Goal: Transaction & Acquisition: Download file/media

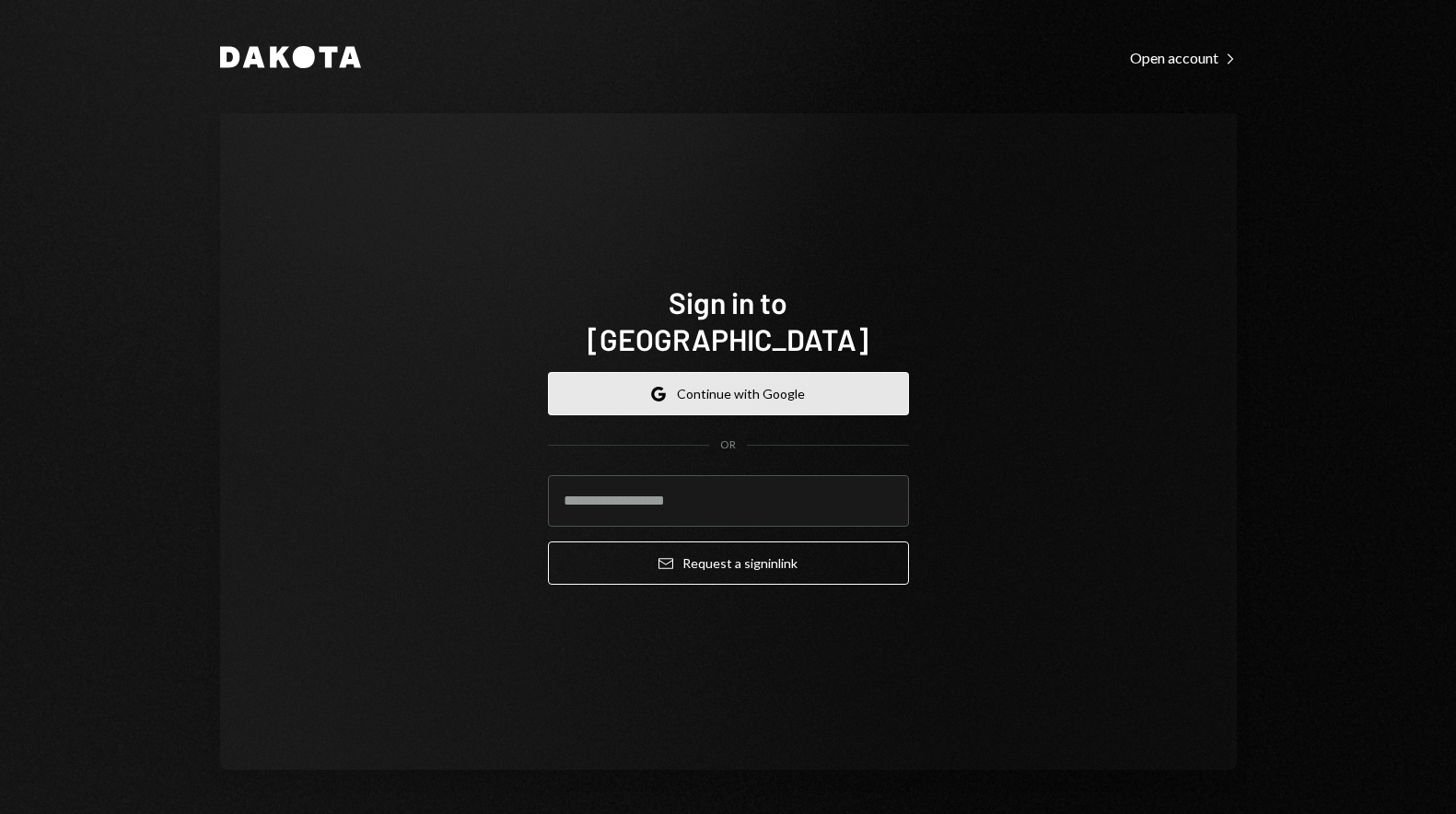
click at [733, 377] on button "Google Continue with Google" at bounding box center [729, 394] width 362 height 43
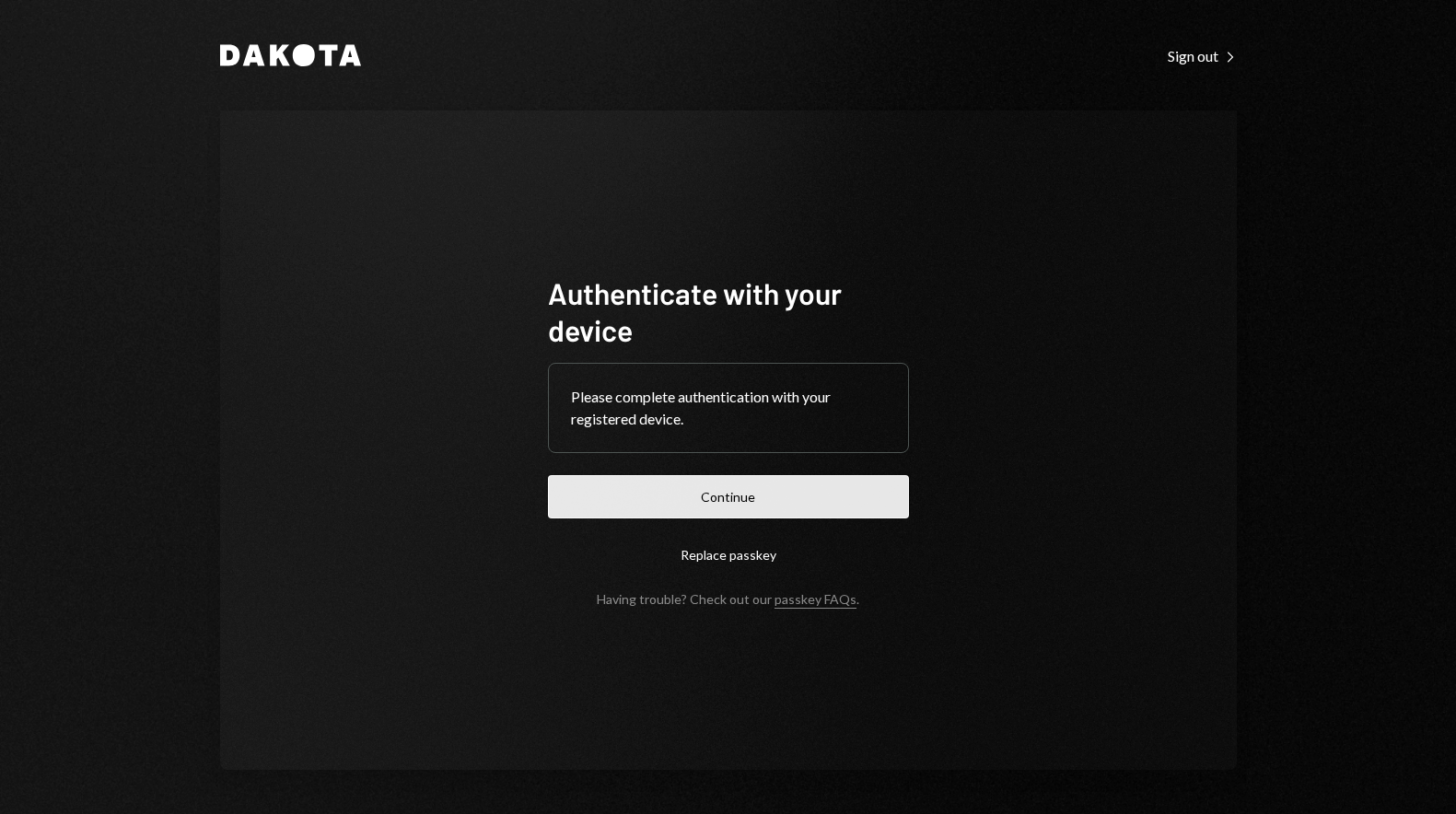
click at [767, 482] on button "Continue" at bounding box center [729, 497] width 362 height 43
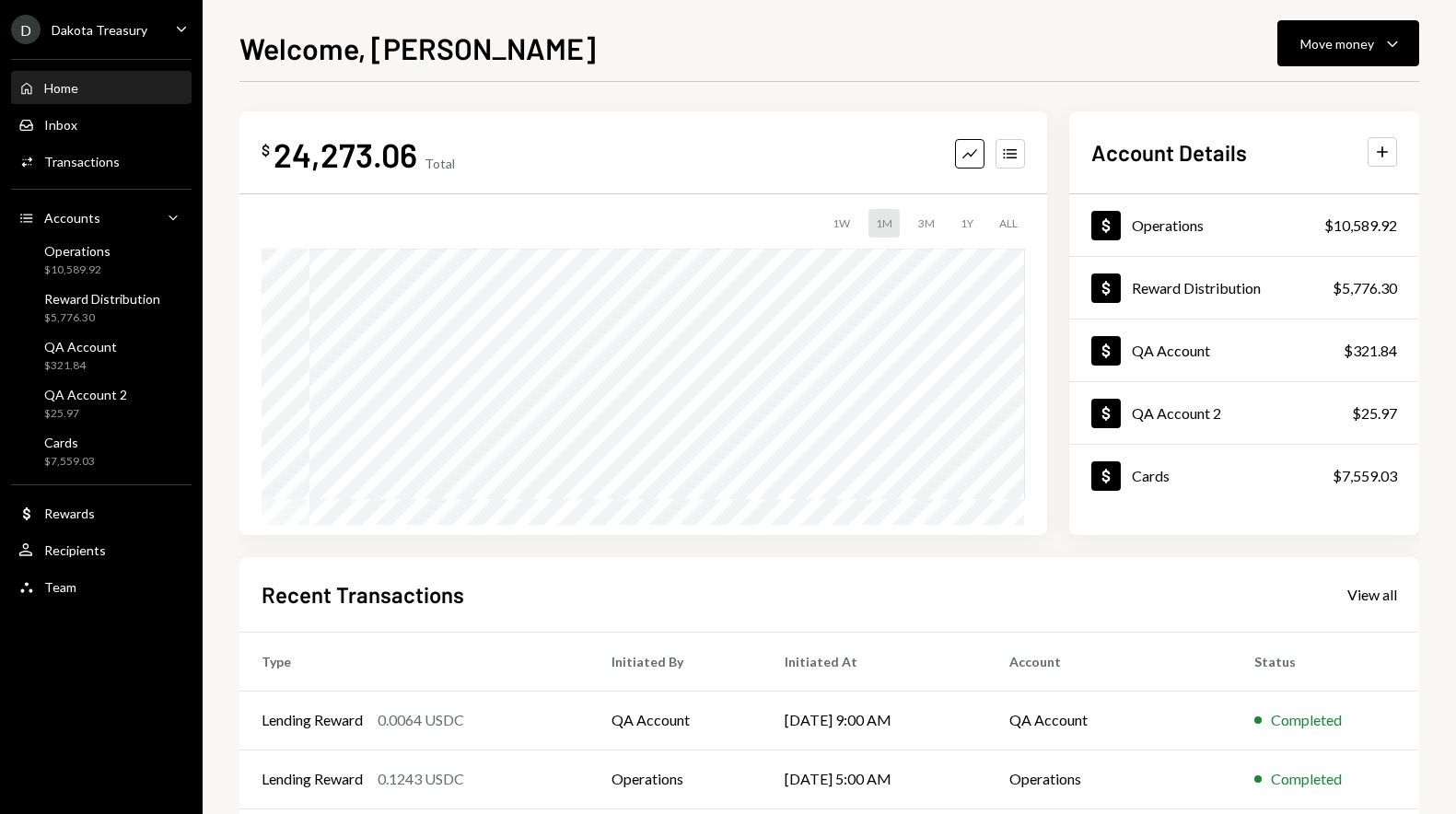
click at [146, 24] on div "D Dakota Treasury Caret Down" at bounding box center [101, 30] width 202 height 30
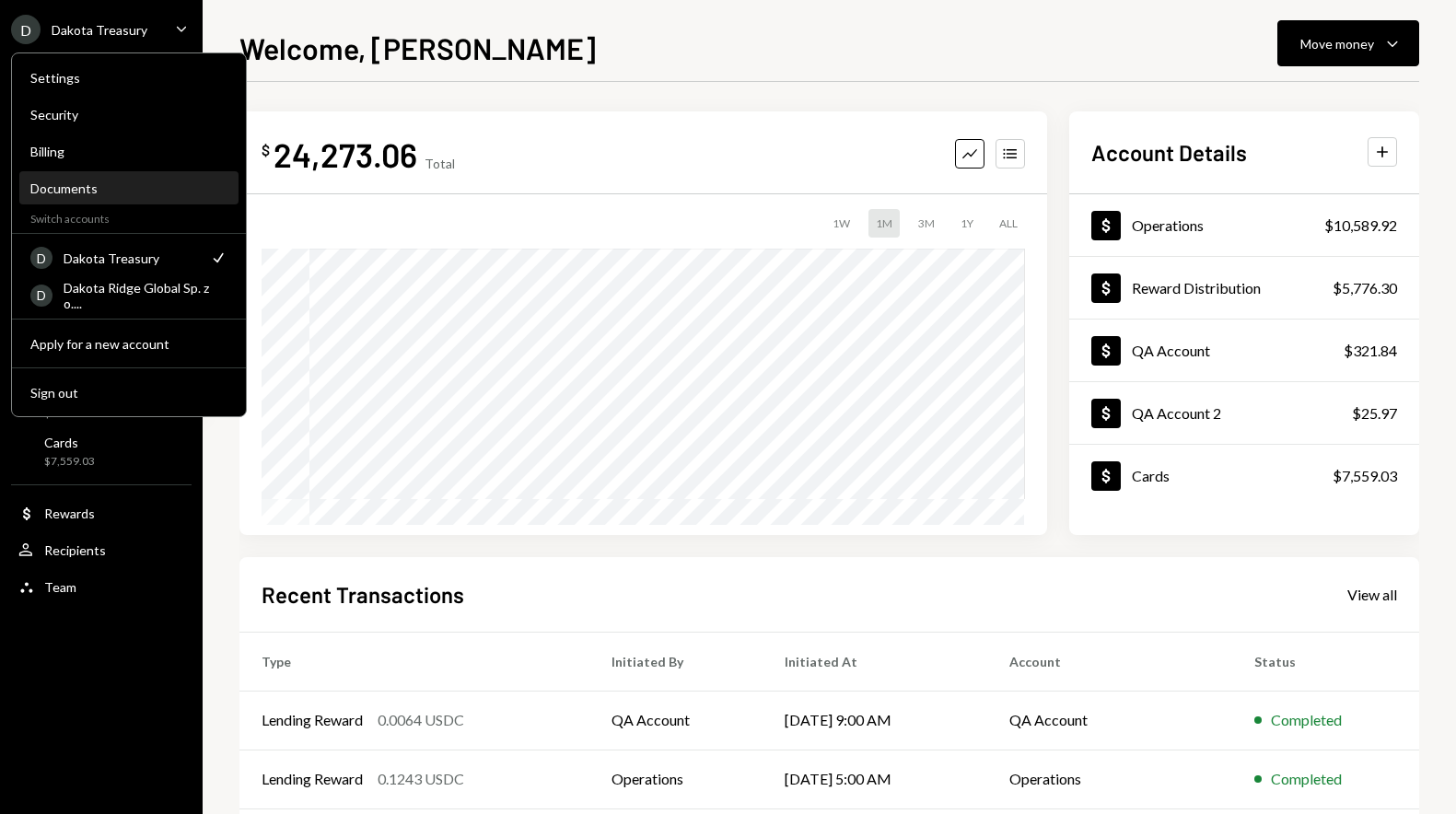
click at [103, 190] on div "Documents" at bounding box center [129, 189] width 198 height 16
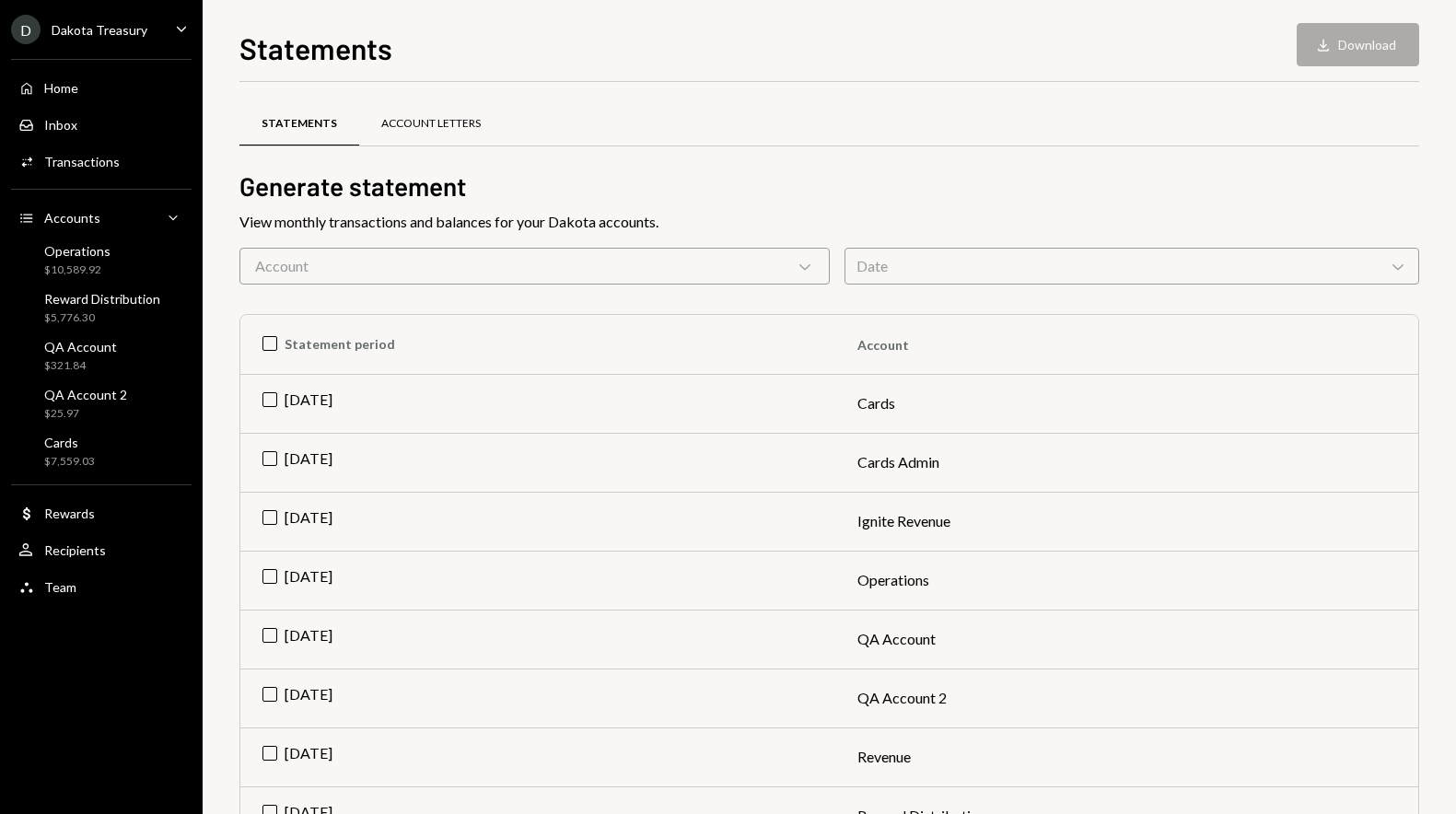
click at [414, 124] on div "Account Letters" at bounding box center [431, 124] width 100 height 16
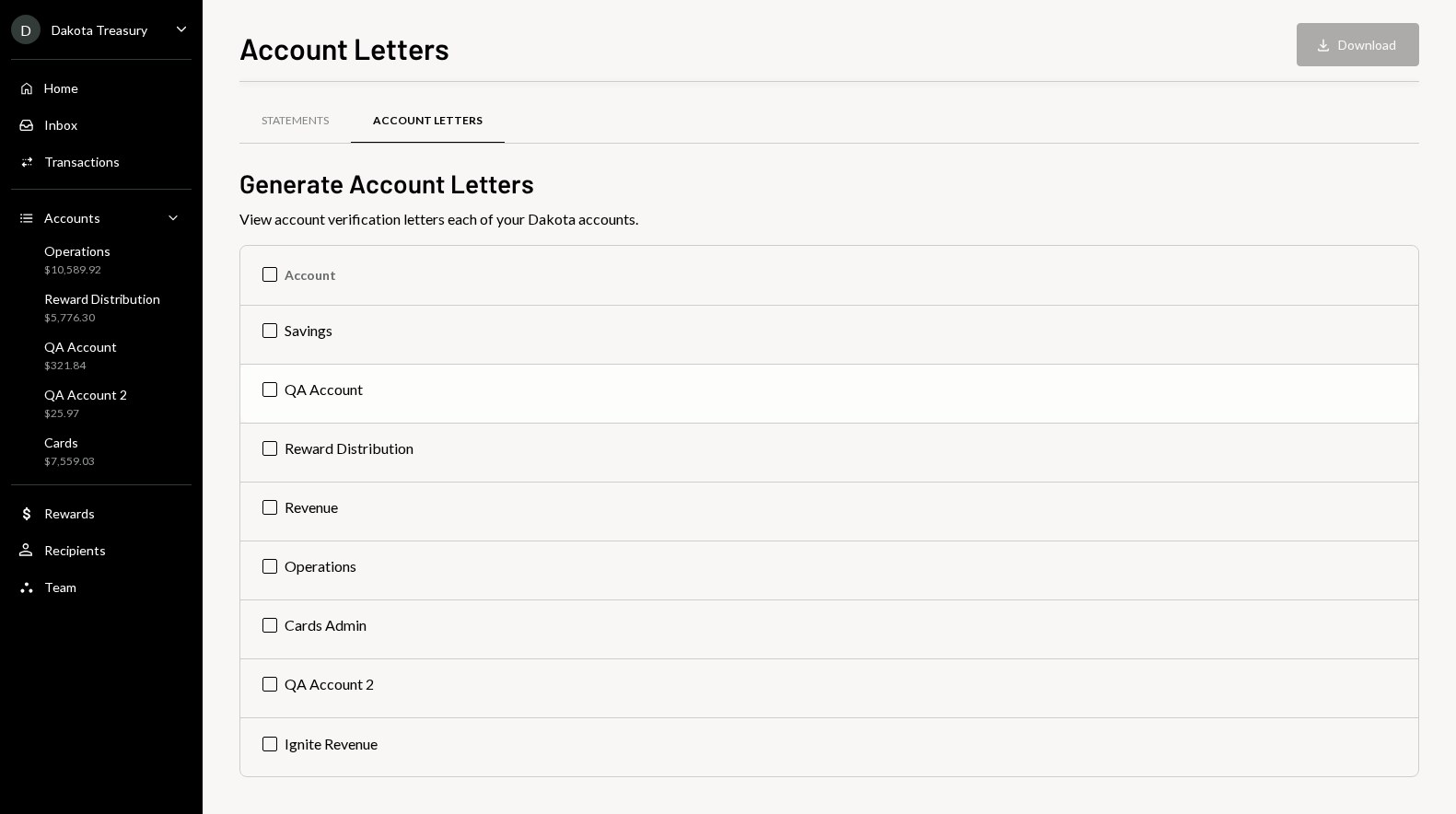
scroll to position [3, 0]
click at [360, 569] on td "Operations" at bounding box center [829, 570] width 1178 height 59
click at [1374, 59] on button "Download Download" at bounding box center [1358, 44] width 122 height 43
click at [302, 128] on div "Statements" at bounding box center [294, 122] width 112 height 44
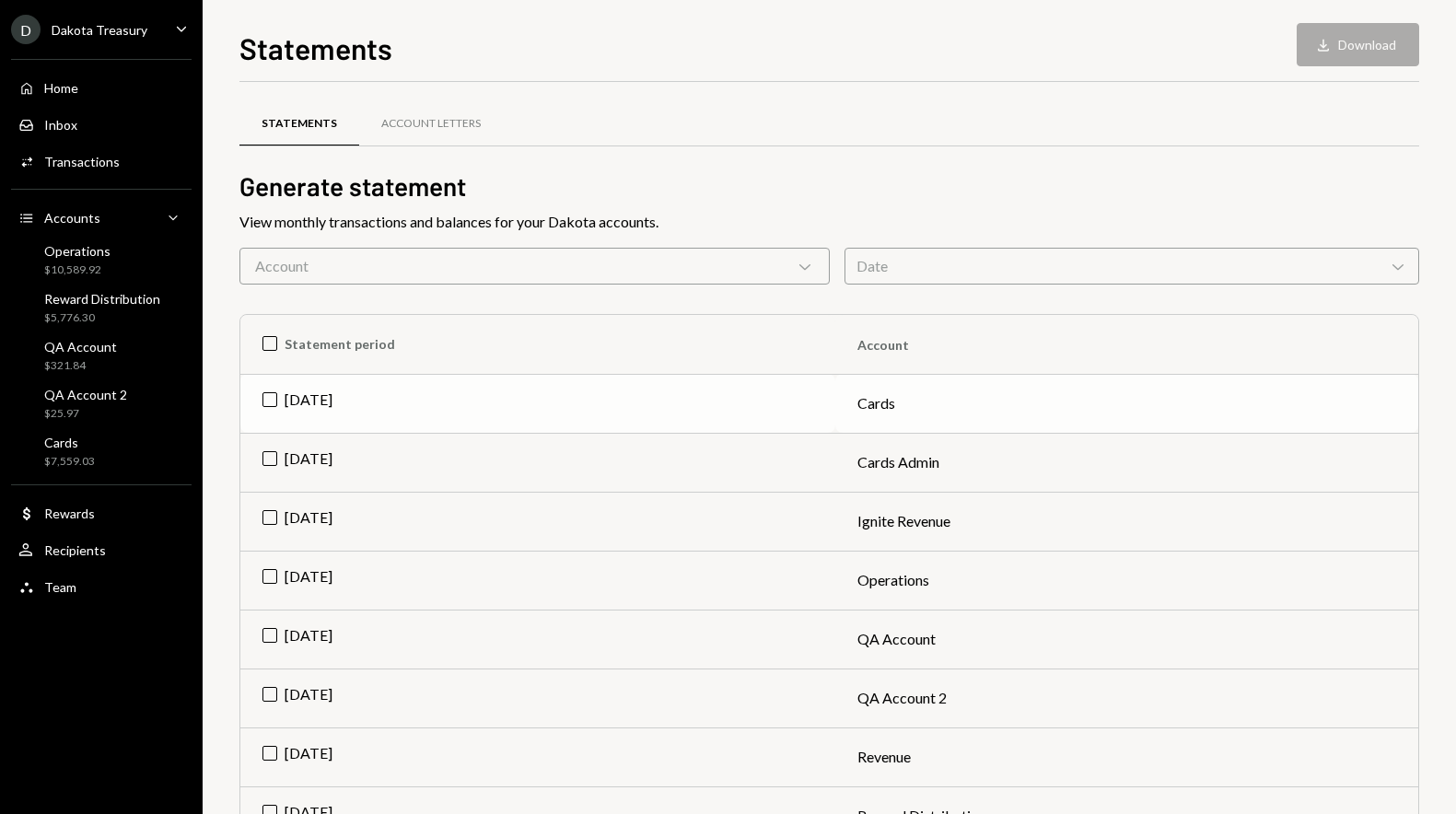
click at [415, 400] on td "Jul 2025" at bounding box center [537, 404] width 595 height 59
click at [1372, 22] on div "Statements Download Download Statements Account Letters Generate statement View…" at bounding box center [829, 407] width 1254 height 814
click at [1364, 42] on button "Download Download" at bounding box center [1358, 44] width 122 height 43
click at [325, 458] on td "Jul 2025" at bounding box center [537, 462] width 595 height 59
